Goal: Task Accomplishment & Management: Complete application form

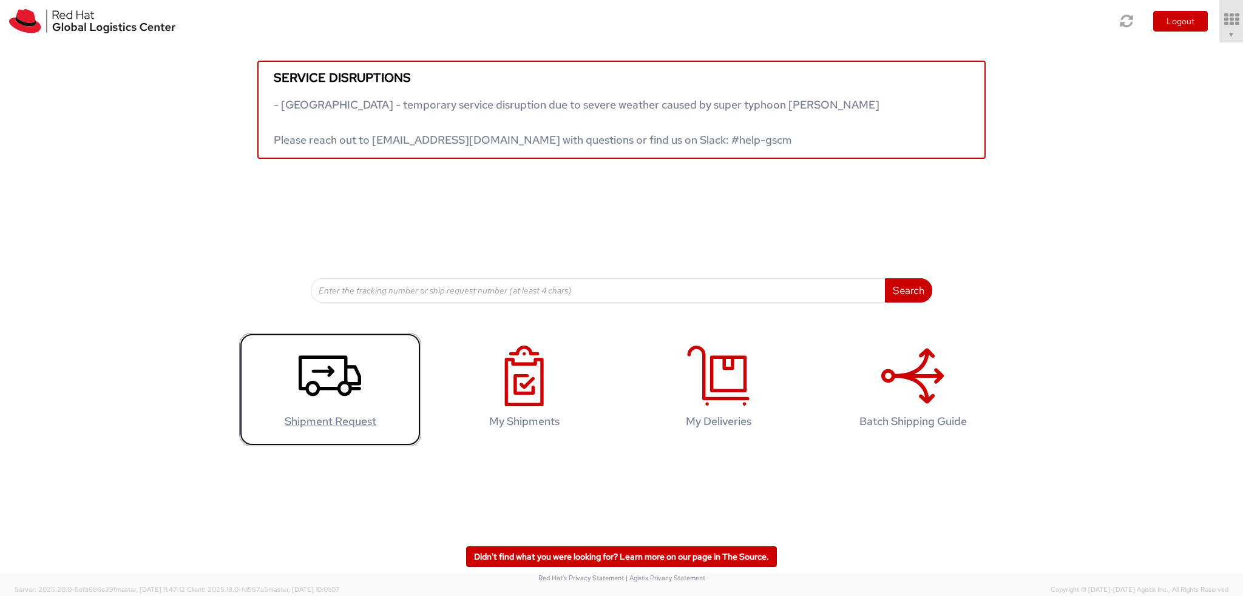
click at [307, 384] on use at bounding box center [330, 376] width 62 height 41
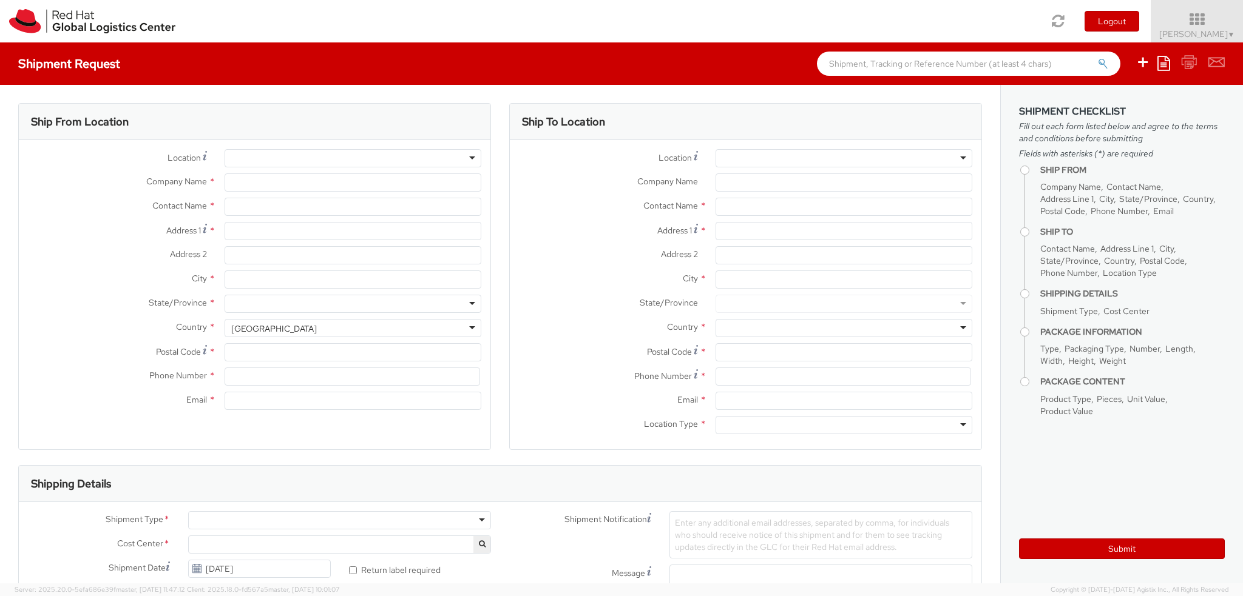
select select
select select "813"
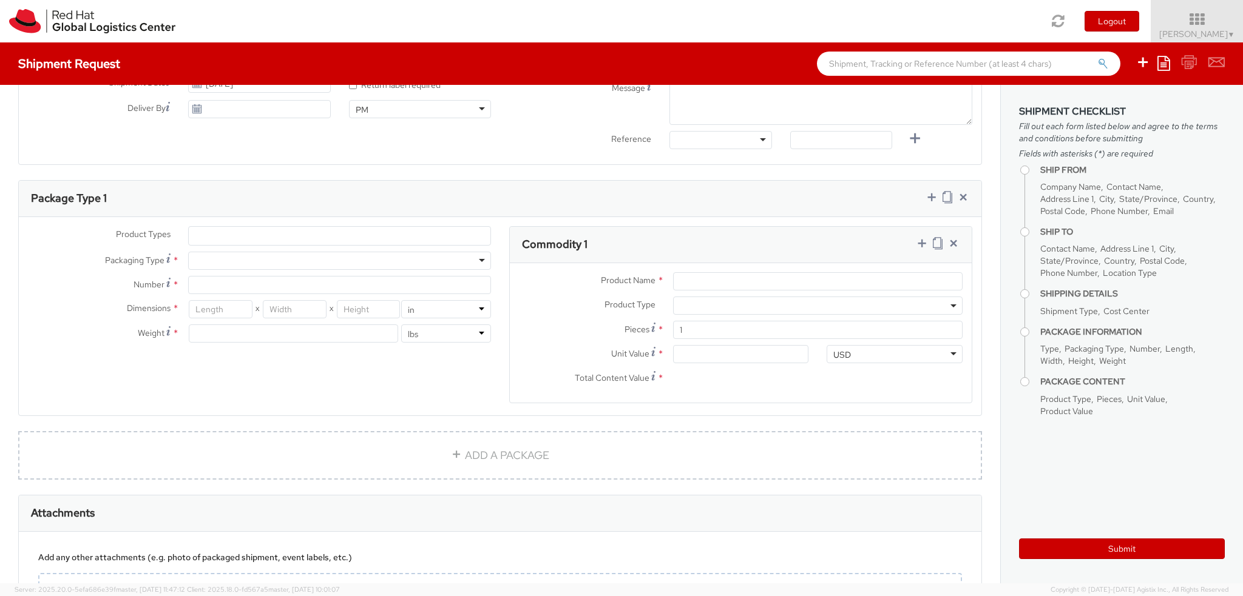
scroll to position [425, 0]
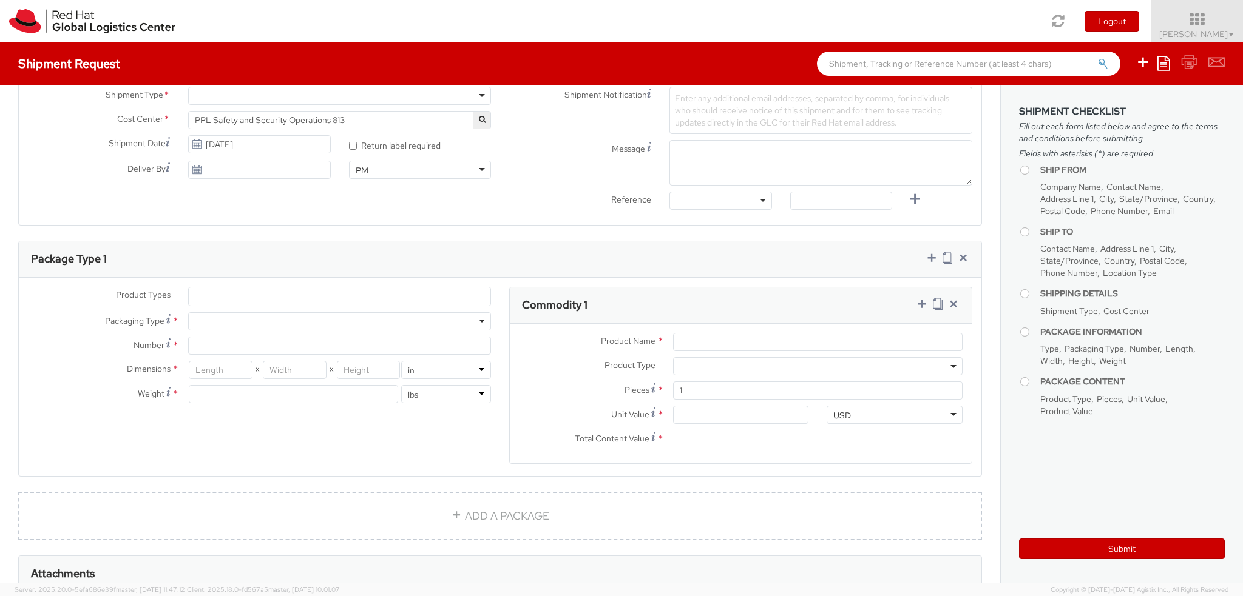
type input "Red Hat India Private Limited"
type input "Neha Panthi"
type input "Bagmane Constellation Business Park"
type input "FL 10, East Tower, Carina Building"
type input "BANGALORE"
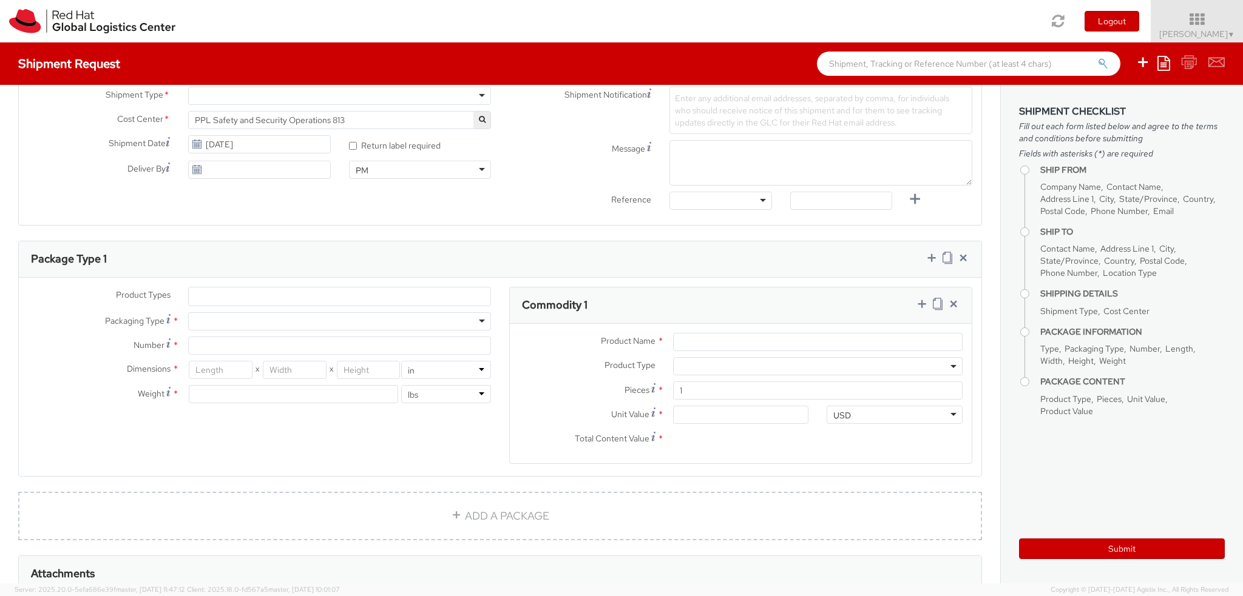
type input "560037"
type input "918067935000"
type input "npanthi@redhat.com"
select select "CM"
select select "KGS"
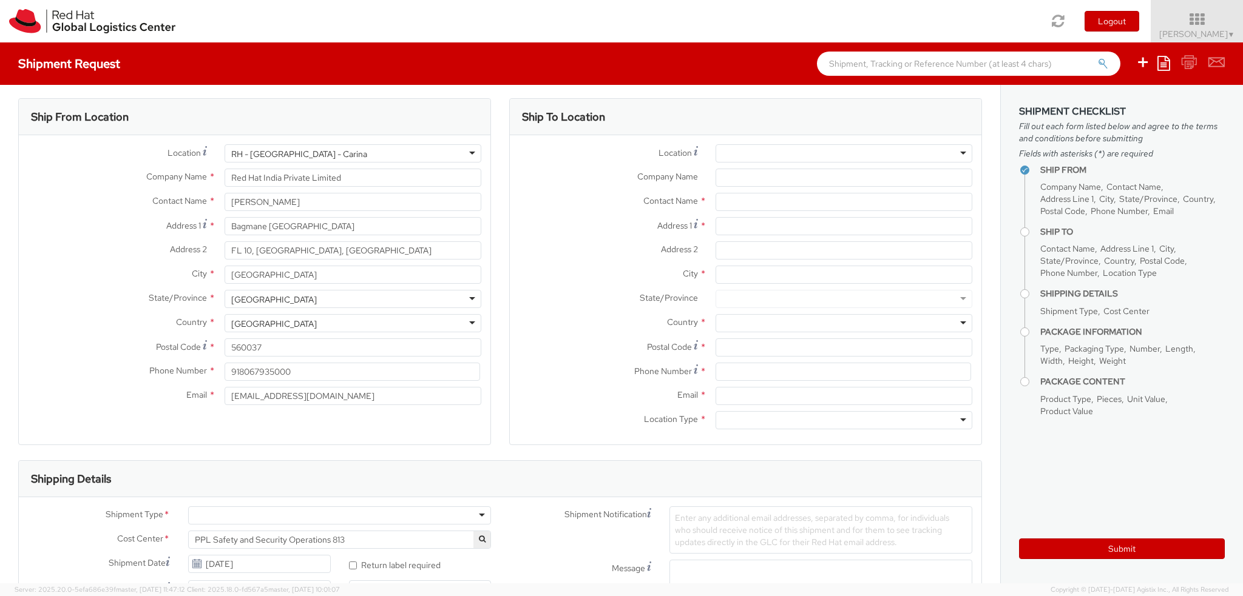
scroll to position [0, 0]
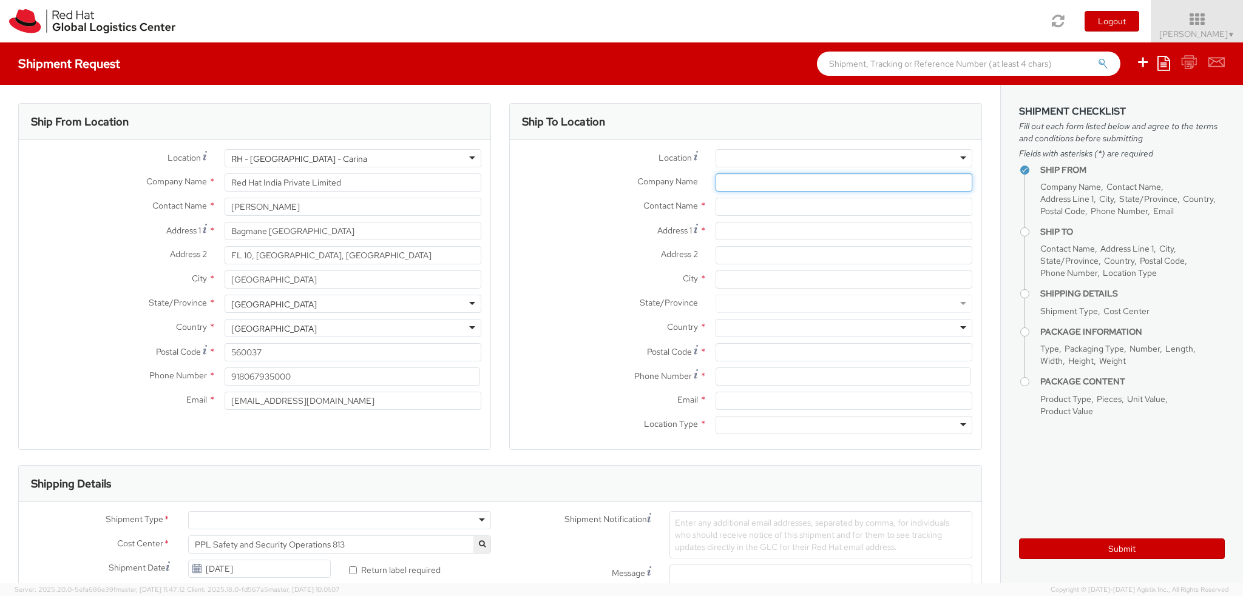
click at [748, 181] on input "Company Name *" at bounding box center [843, 183] width 257 height 18
click at [743, 199] on input "text" at bounding box center [843, 207] width 257 height 18
type input "deepika bha"
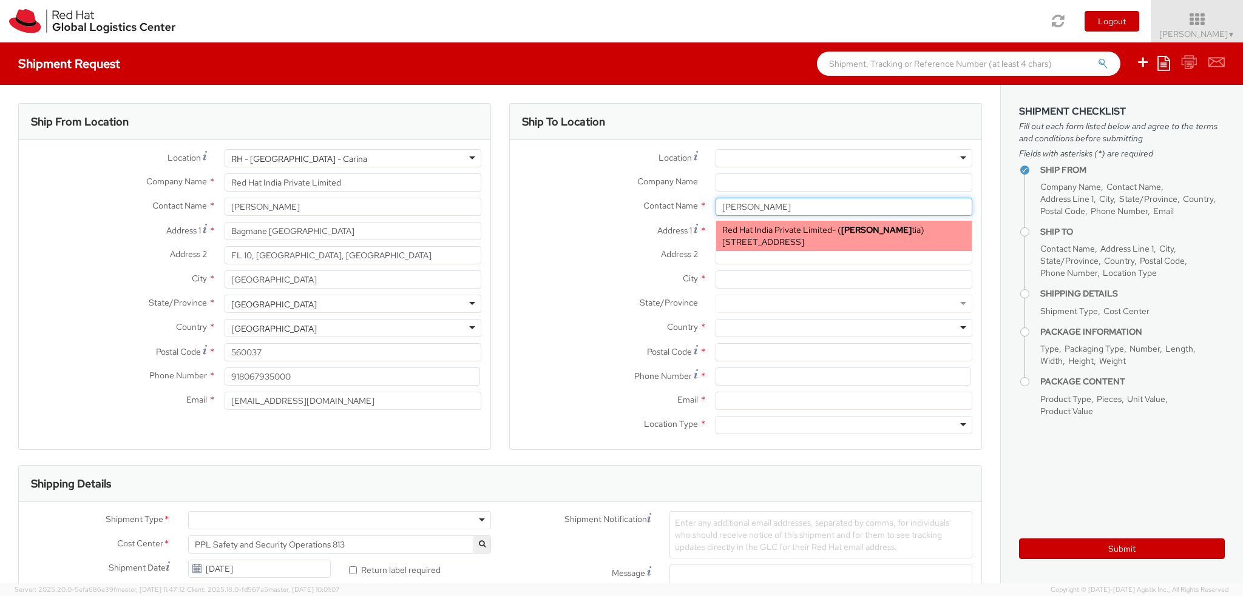
click at [796, 240] on span "A-201, Supreme Business Park, Hiranandani Gardens, 2N199, MUMBAI, MH, 400076, IN" at bounding box center [763, 242] width 82 height 11
type input "Red Hat India Private Limited"
type input "Deepika Bhatia"
type input "A-201, Supreme Business Park"
type input "Hiranandani Gardens"
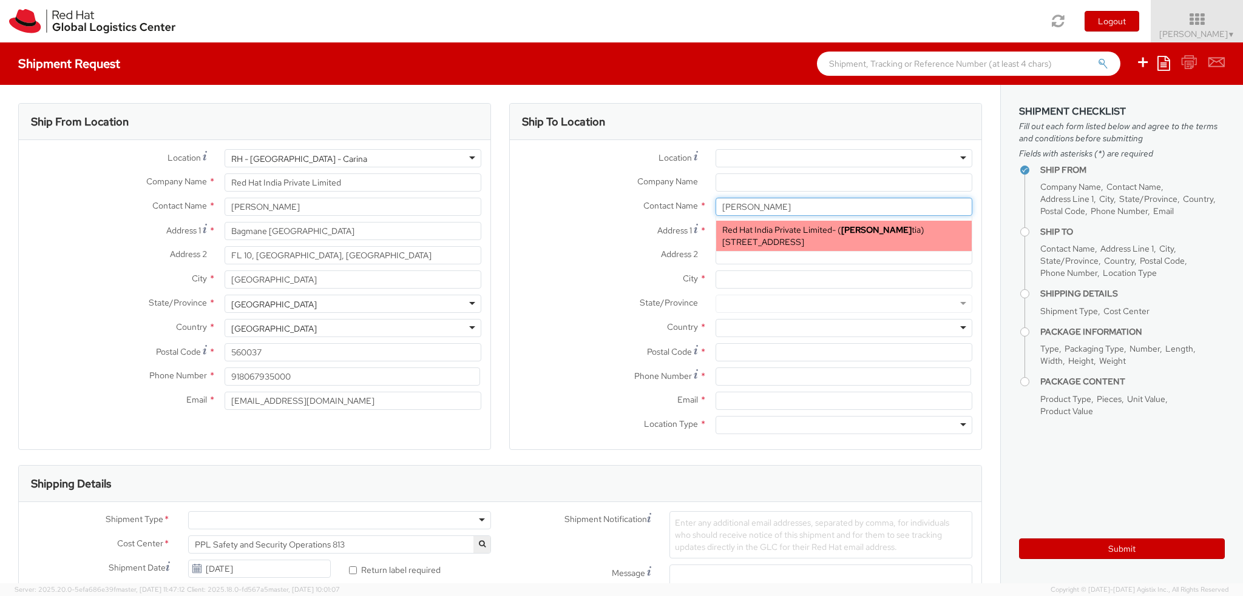
type input "MUMBAI"
type input "400076"
type input "dbhatia@redhat.com"
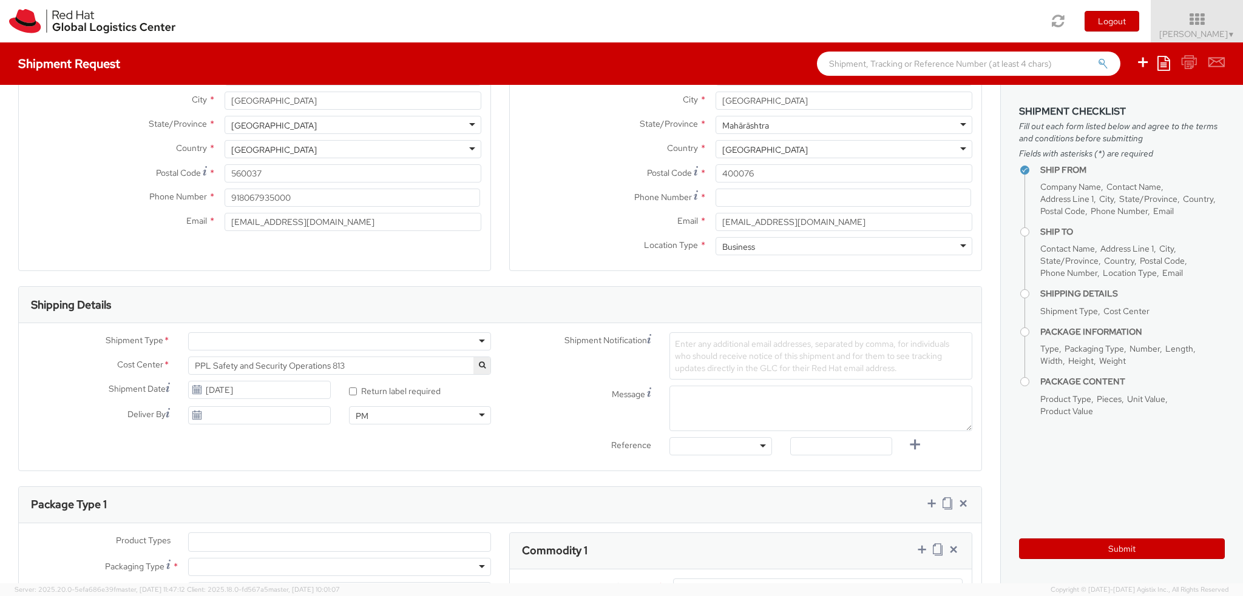
scroll to position [182, 0]
type input "Deepika Bhatia"
click at [382, 339] on div at bounding box center [339, 338] width 303 height 18
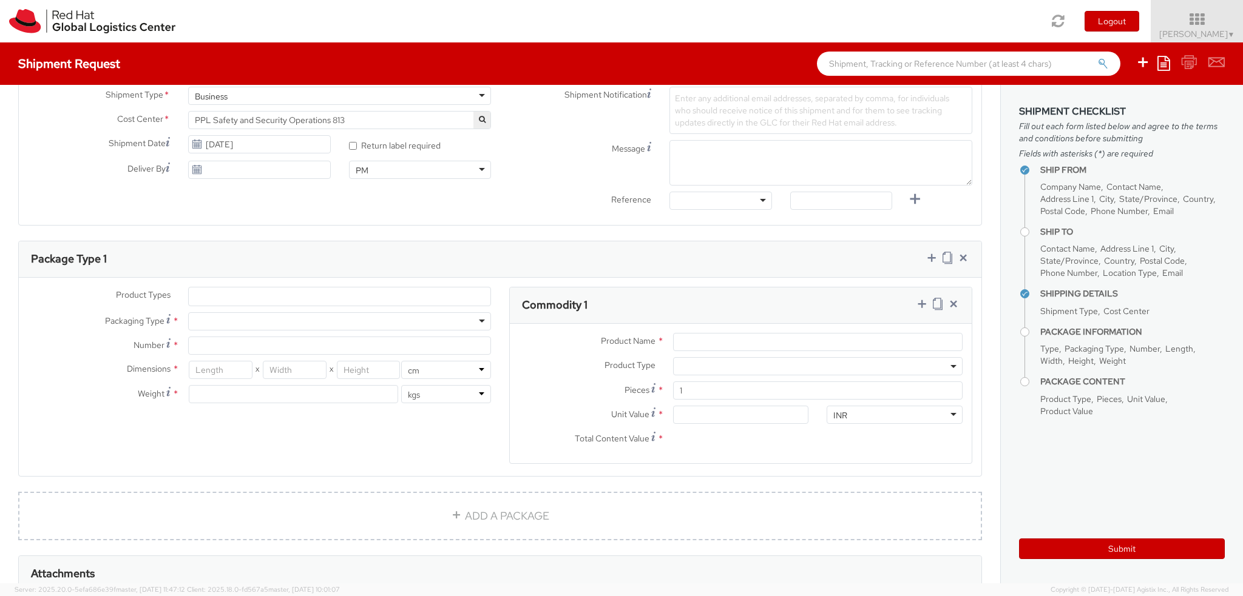
scroll to position [485, 0]
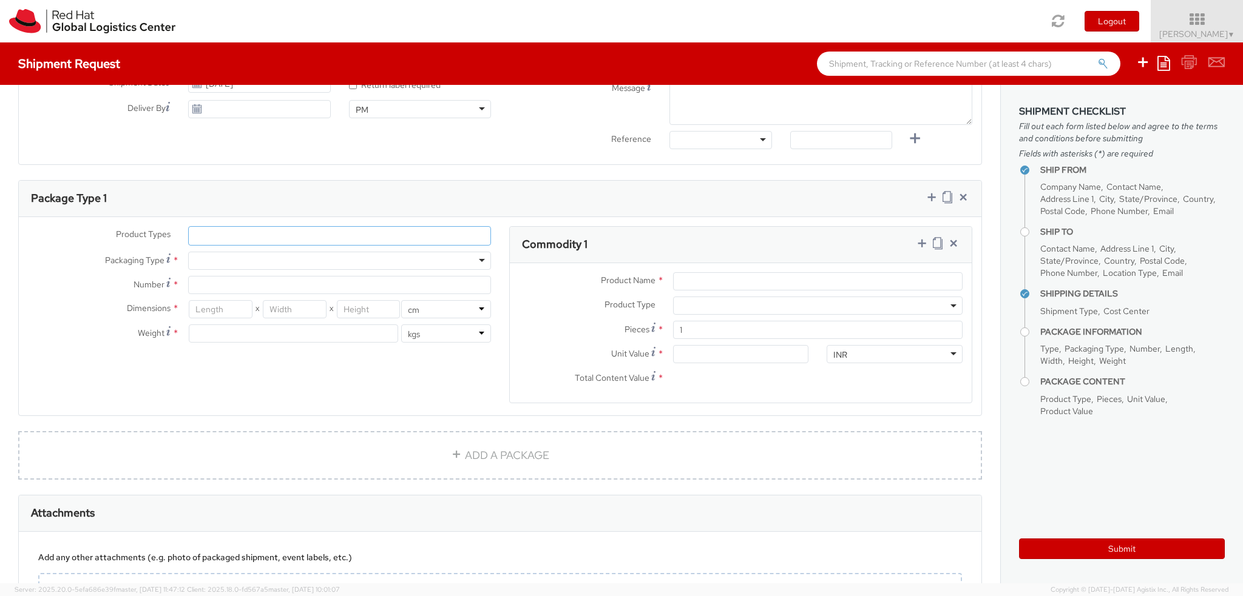
click at [240, 229] on ul at bounding box center [340, 236] width 302 height 18
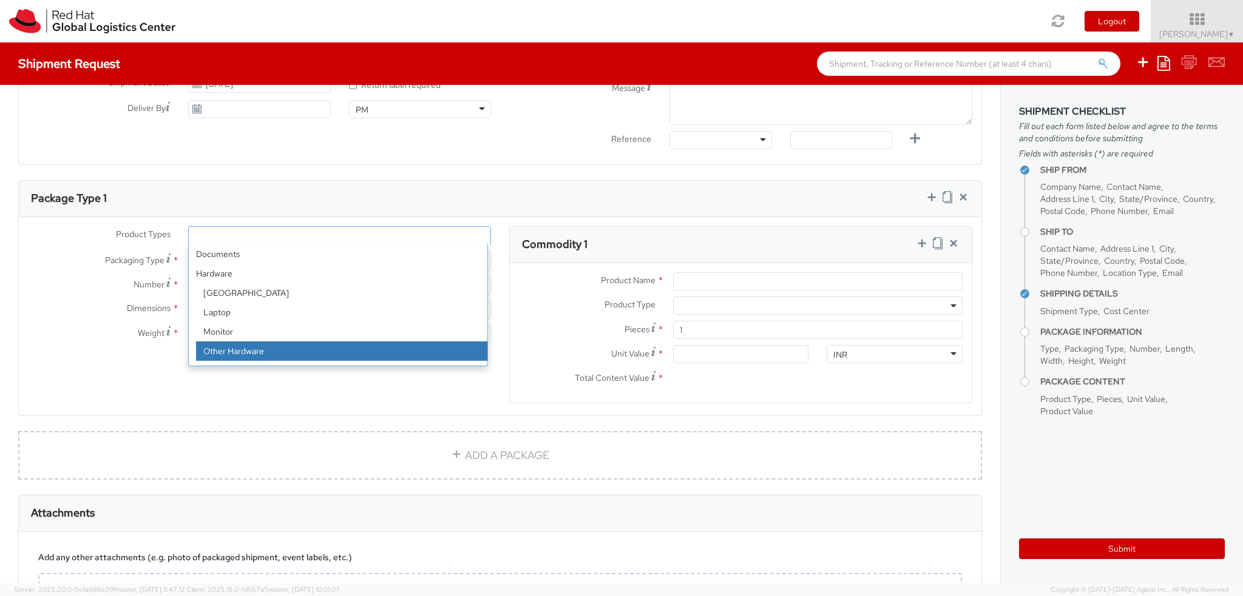
scroll to position [53, 0]
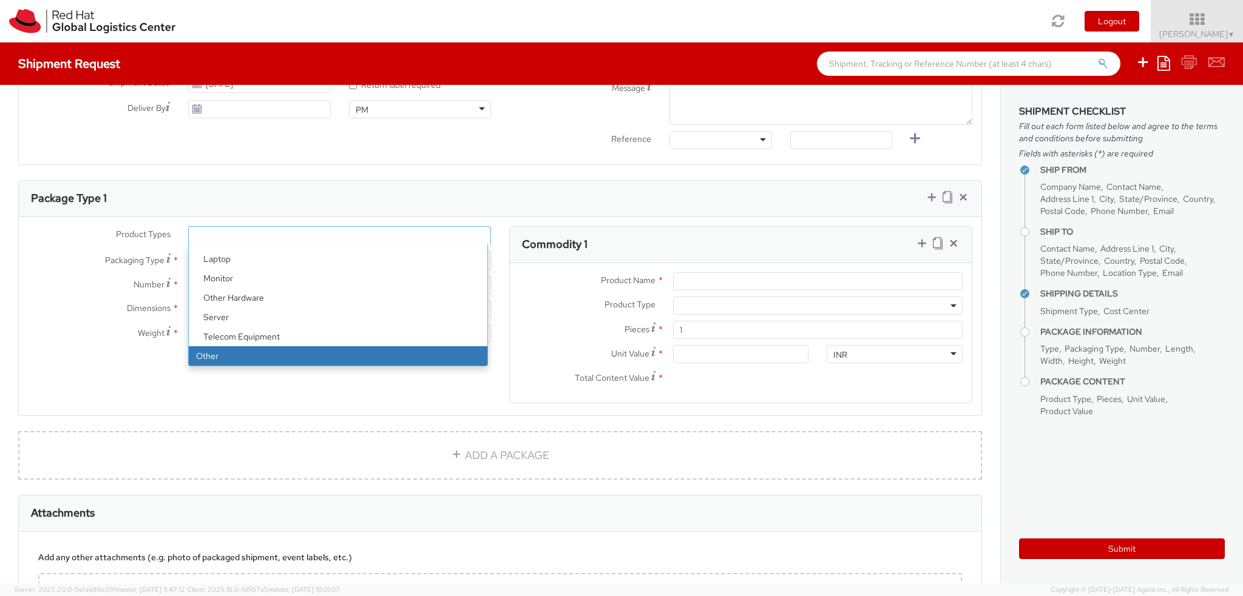
select select "OTHER"
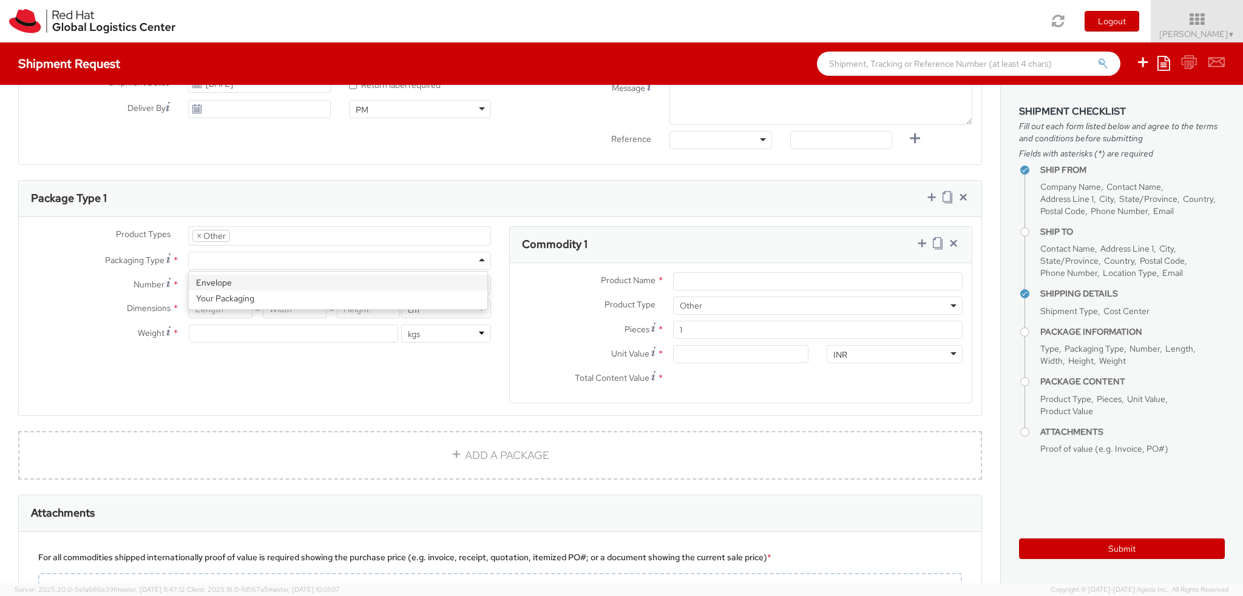
click at [224, 254] on div at bounding box center [339, 261] width 303 height 18
click at [225, 280] on input "Number *" at bounding box center [339, 285] width 303 height 18
type input "1"
click at [227, 356] on div "Product Types * Documents Docking Station Laptop Monitor Other Hardware Server …" at bounding box center [500, 322] width 962 height 192
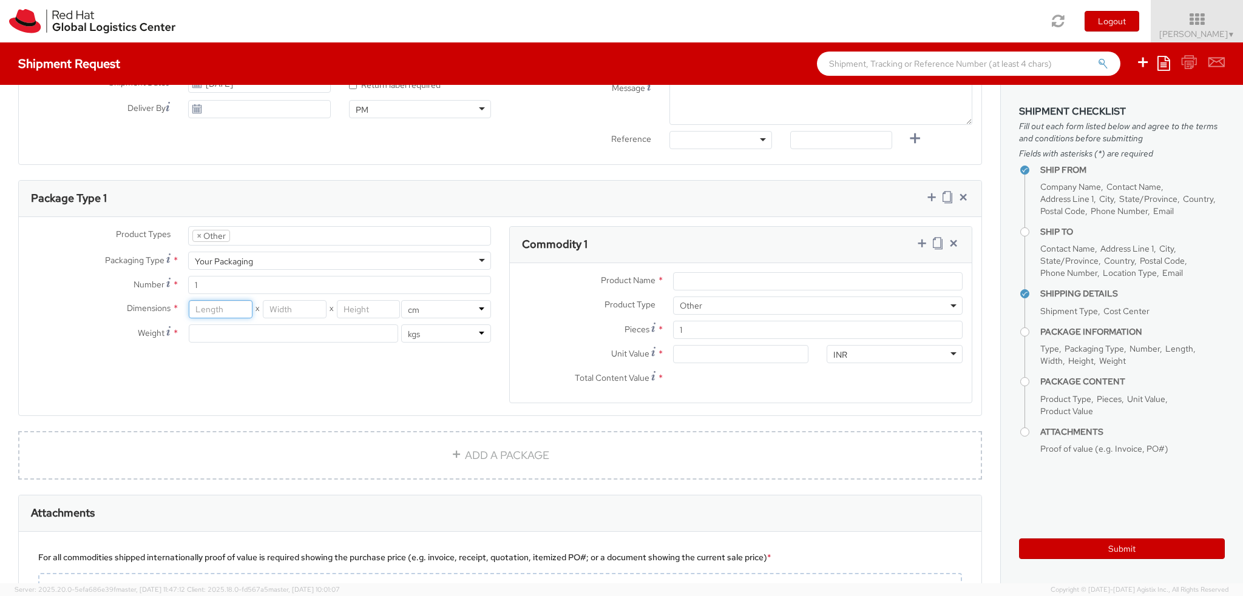
click at [226, 316] on input "number" at bounding box center [220, 309] width 63 height 18
click at [342, 384] on div "Product Types * Documents Docking Station Laptop Monitor Other Hardware Server …" at bounding box center [500, 322] width 962 height 192
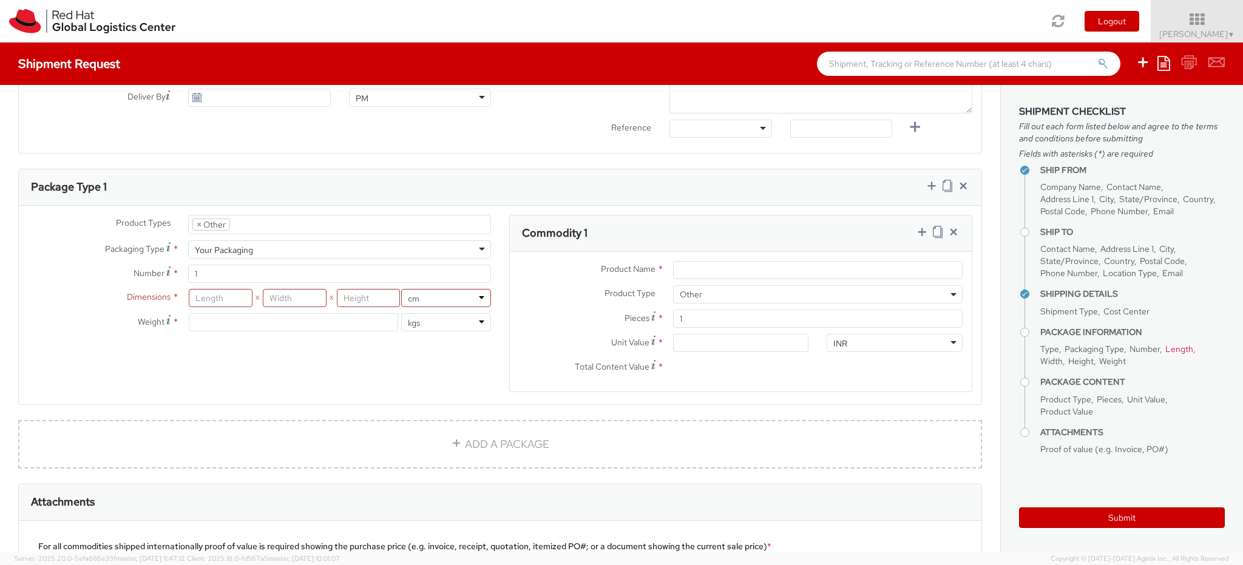
scroll to position [546, 0]
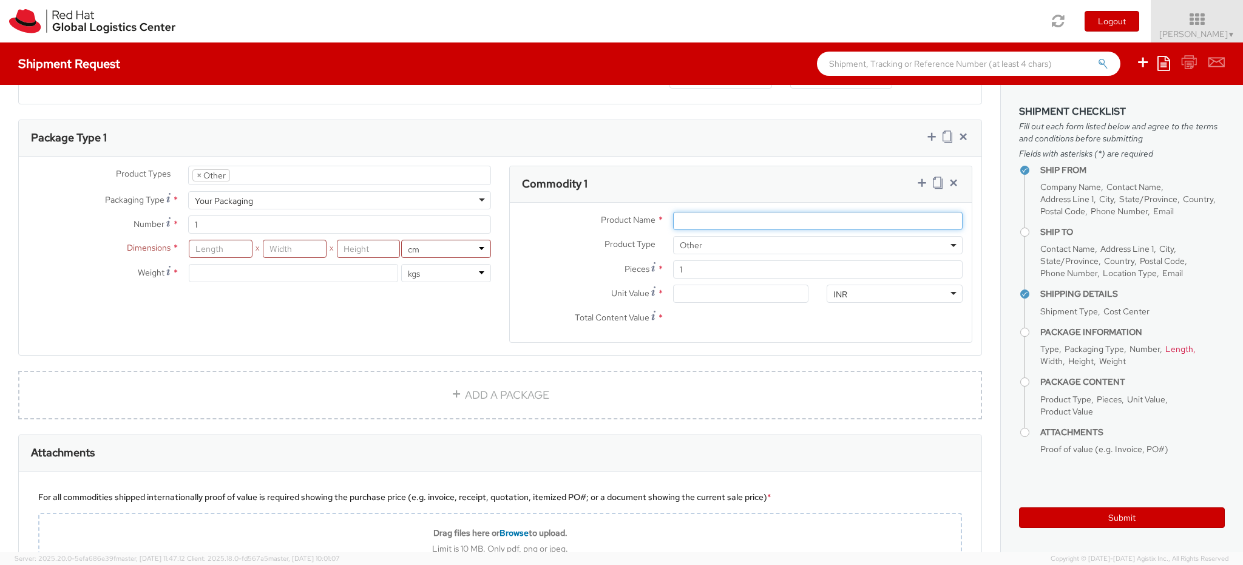
click at [706, 214] on input "Product Name *" at bounding box center [817, 221] width 289 height 18
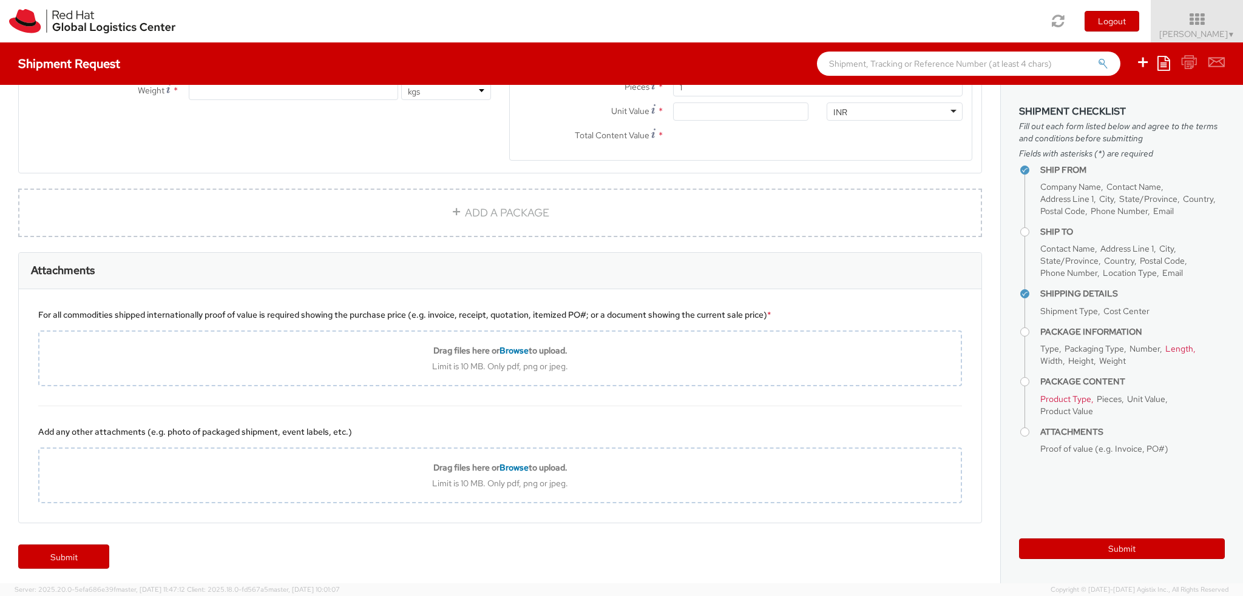
scroll to position [729, 0]
